Goal: Book appointment/travel/reservation

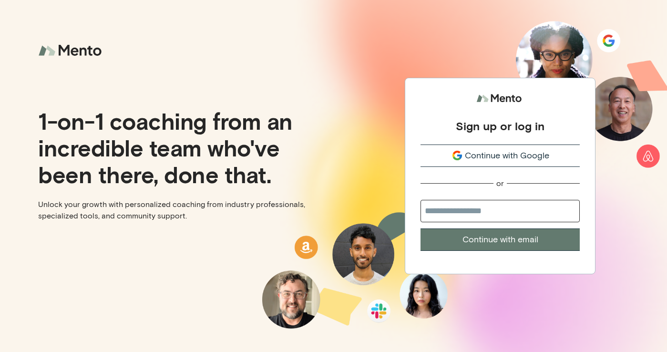
click at [442, 213] on input "email" at bounding box center [500, 211] width 159 height 22
type input "**********"
click at [475, 242] on button "Continue with email" at bounding box center [500, 239] width 159 height 22
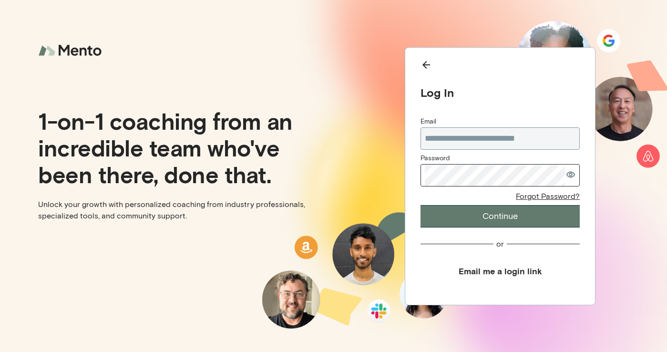
click at [0, 351] on com-1password-button at bounding box center [0, 352] width 0 height 0
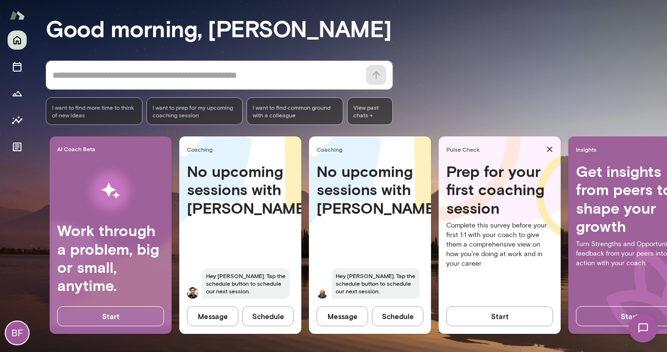
scroll to position [78, 0]
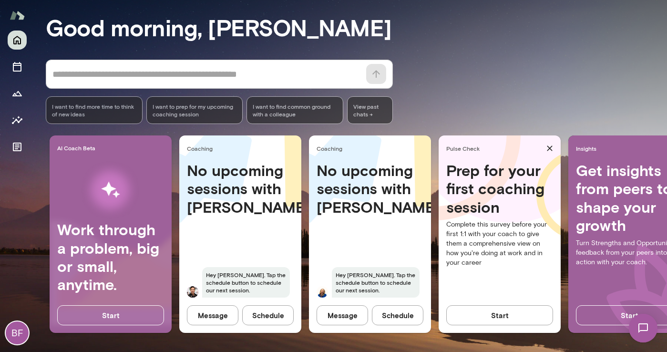
click at [393, 310] on button "Schedule" at bounding box center [398, 315] width 52 height 20
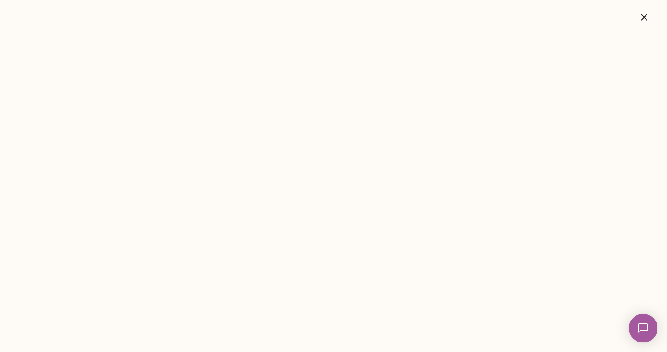
click at [645, 13] on icon "button" at bounding box center [644, 16] width 11 height 11
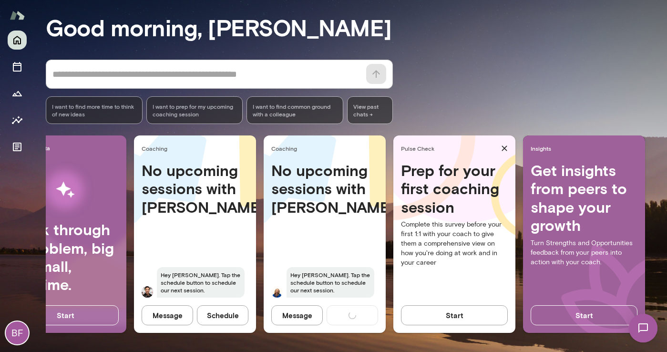
scroll to position [0, 46]
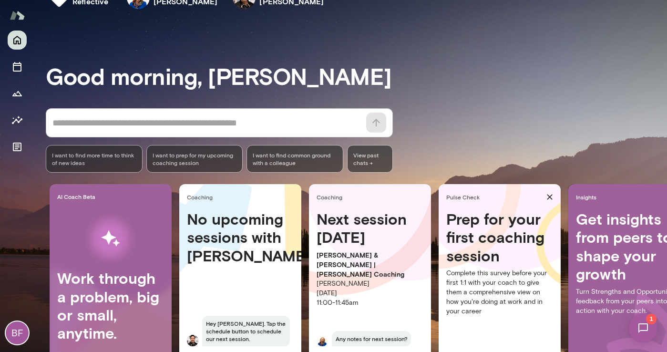
scroll to position [78, 0]
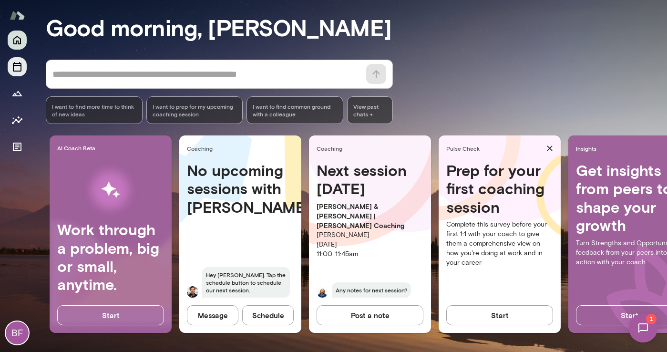
click at [19, 63] on icon "Sessions" at bounding box center [17, 67] width 9 height 10
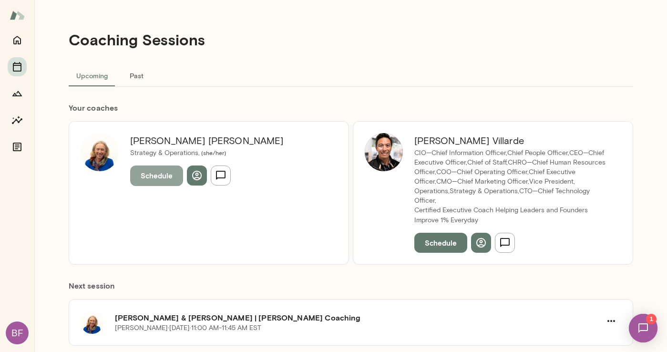
click at [153, 177] on button "Schedule" at bounding box center [156, 175] width 53 height 20
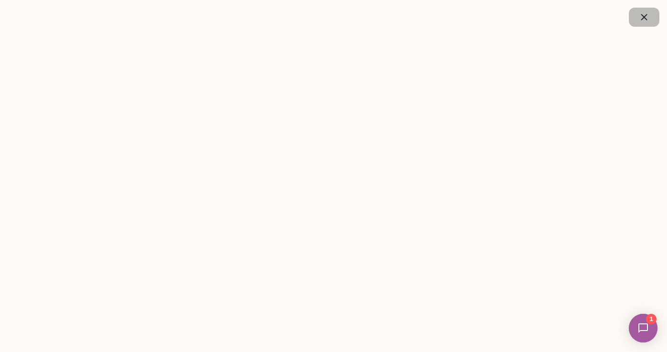
click at [646, 15] on icon "button" at bounding box center [644, 17] width 6 height 6
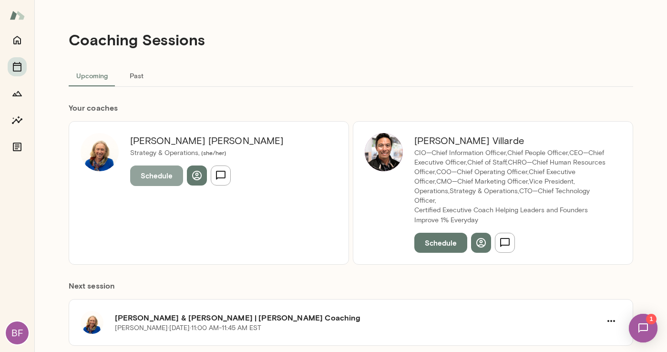
click at [150, 174] on button "Schedule" at bounding box center [156, 175] width 53 height 20
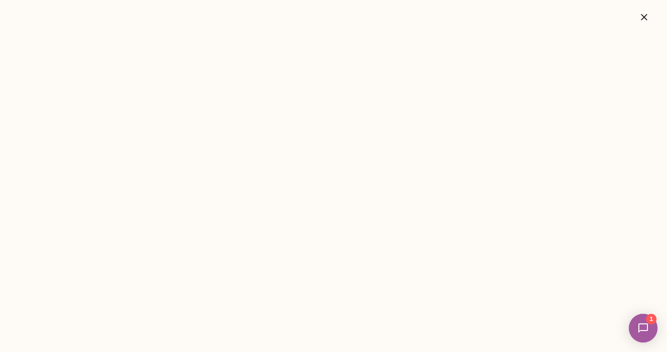
click at [642, 18] on icon "button" at bounding box center [644, 16] width 11 height 11
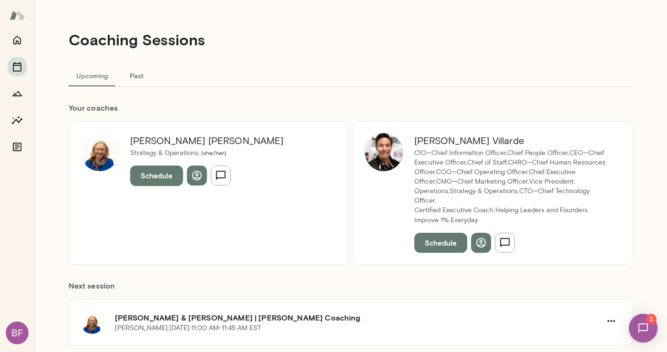
click at [154, 171] on button "Schedule" at bounding box center [156, 175] width 53 height 20
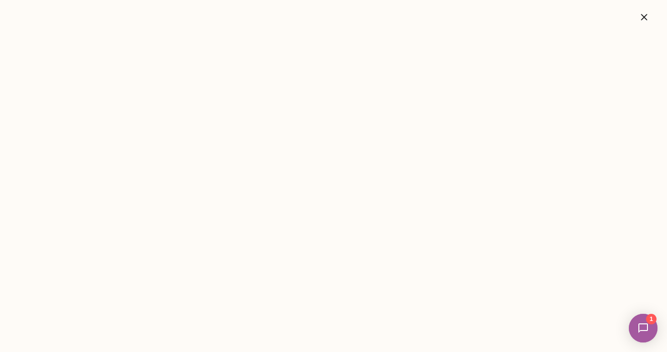
click at [651, 15] on button "button" at bounding box center [644, 17] width 31 height 19
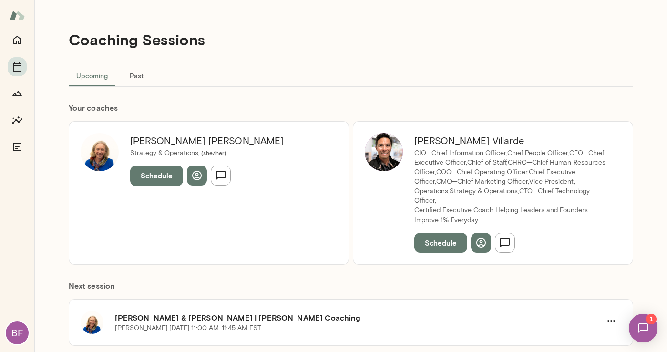
click at [152, 175] on button "Schedule" at bounding box center [156, 175] width 53 height 20
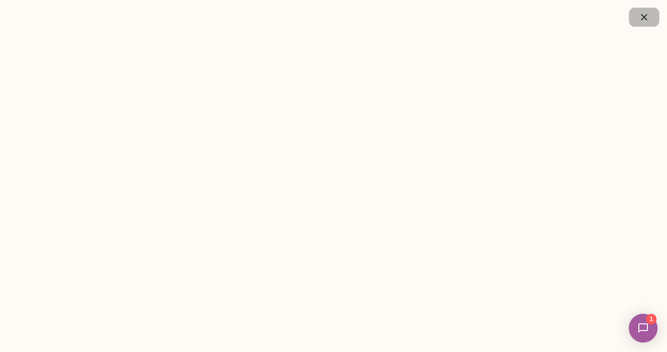
click at [641, 16] on icon "button" at bounding box center [644, 16] width 11 height 11
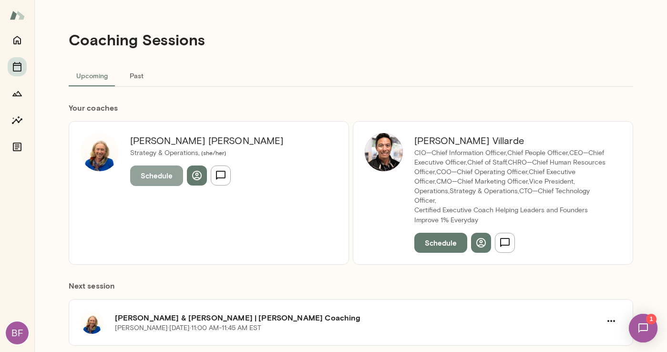
click at [158, 176] on button "Schedule" at bounding box center [156, 175] width 53 height 20
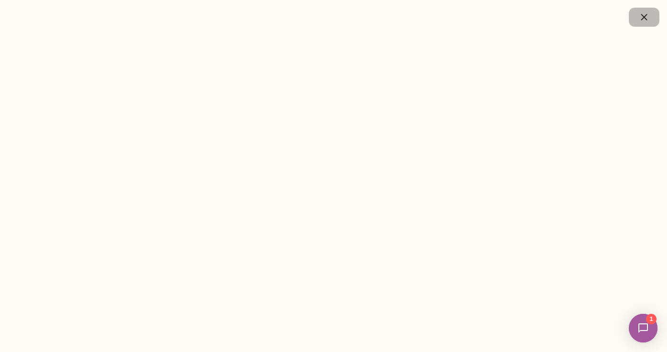
click at [647, 17] on icon "button" at bounding box center [644, 16] width 11 height 11
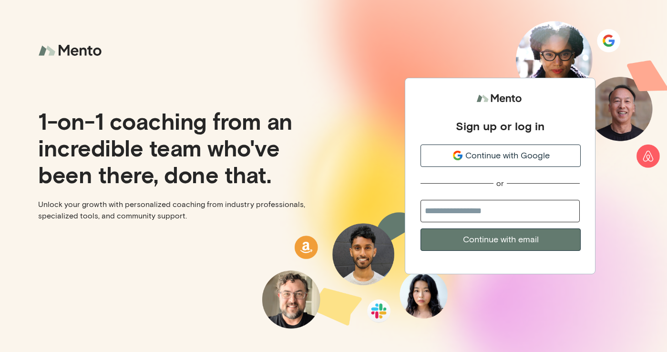
click at [456, 206] on input "email" at bounding box center [500, 211] width 159 height 22
type input "**********"
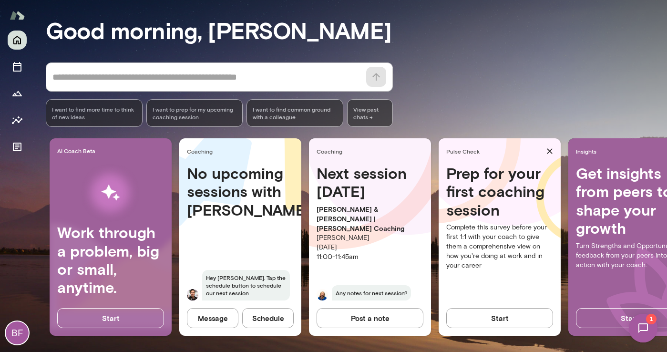
scroll to position [78, 0]
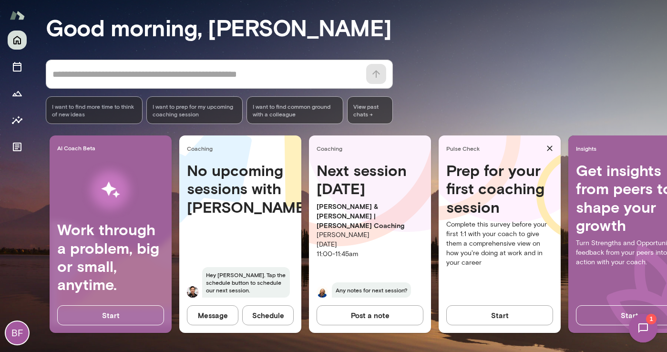
click at [496, 311] on button "Start" at bounding box center [499, 315] width 107 height 20
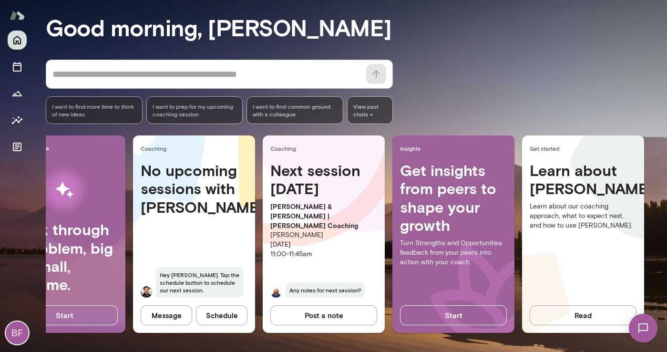
scroll to position [0, 46]
